Goal: Subscribe to service/newsletter

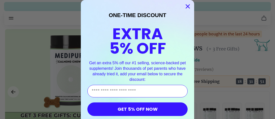
click at [135, 92] on input "Enter Your Email Address" at bounding box center [137, 91] width 100 height 13
type input "**********"
click at [148, 114] on button "GET 5% OFF NOW" at bounding box center [137, 110] width 100 height 14
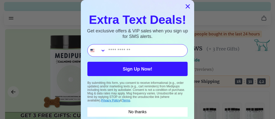
click at [129, 48] on input "Phone Number" at bounding box center [147, 51] width 82 height 12
type input "**********"
click at [139, 67] on button "Sign Up Now!" at bounding box center [137, 69] width 100 height 14
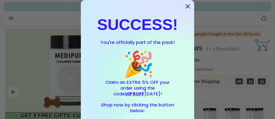
click at [190, 6] on circle "Close dialog" at bounding box center [188, 6] width 8 height 8
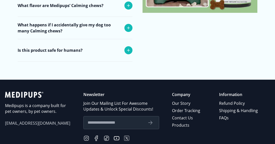
scroll to position [2046, 15]
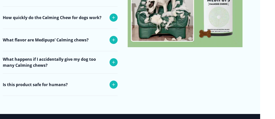
click at [112, 16] on icon at bounding box center [114, 18] width 6 height 6
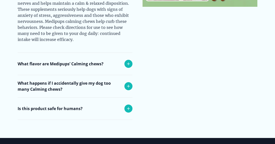
scroll to position [2087, 0]
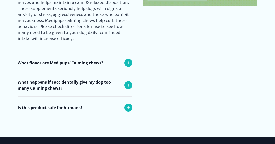
click at [130, 63] on icon at bounding box center [128, 63] width 6 height 6
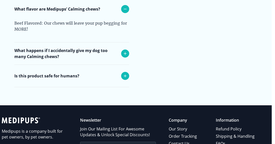
scroll to position [2141, 4]
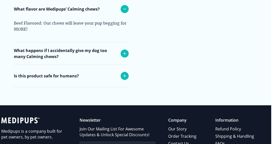
click at [124, 53] on icon at bounding box center [125, 54] width 6 height 6
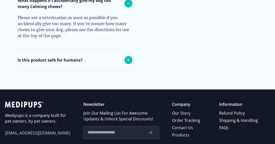
scroll to position [2193, 0]
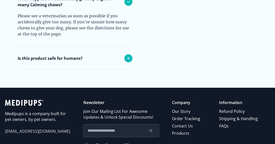
click at [131, 58] on icon at bounding box center [128, 58] width 6 height 6
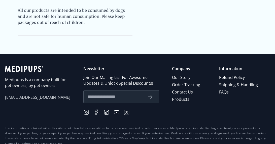
scroll to position [2255, 0]
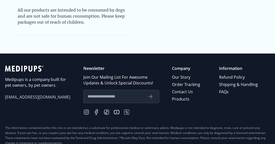
click at [113, 98] on input "text" at bounding box center [116, 96] width 56 height 7
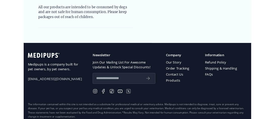
scroll to position [2275, 0]
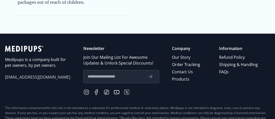
type input "**********"
click at [151, 78] on icon "submit" at bounding box center [151, 77] width 4 height 4
click at [161, 78] on div "**********" at bounding box center [137, 76] width 265 height 60
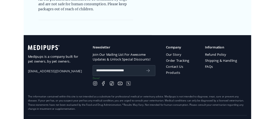
scroll to position [2264, 0]
